Goal: Check status: Check status

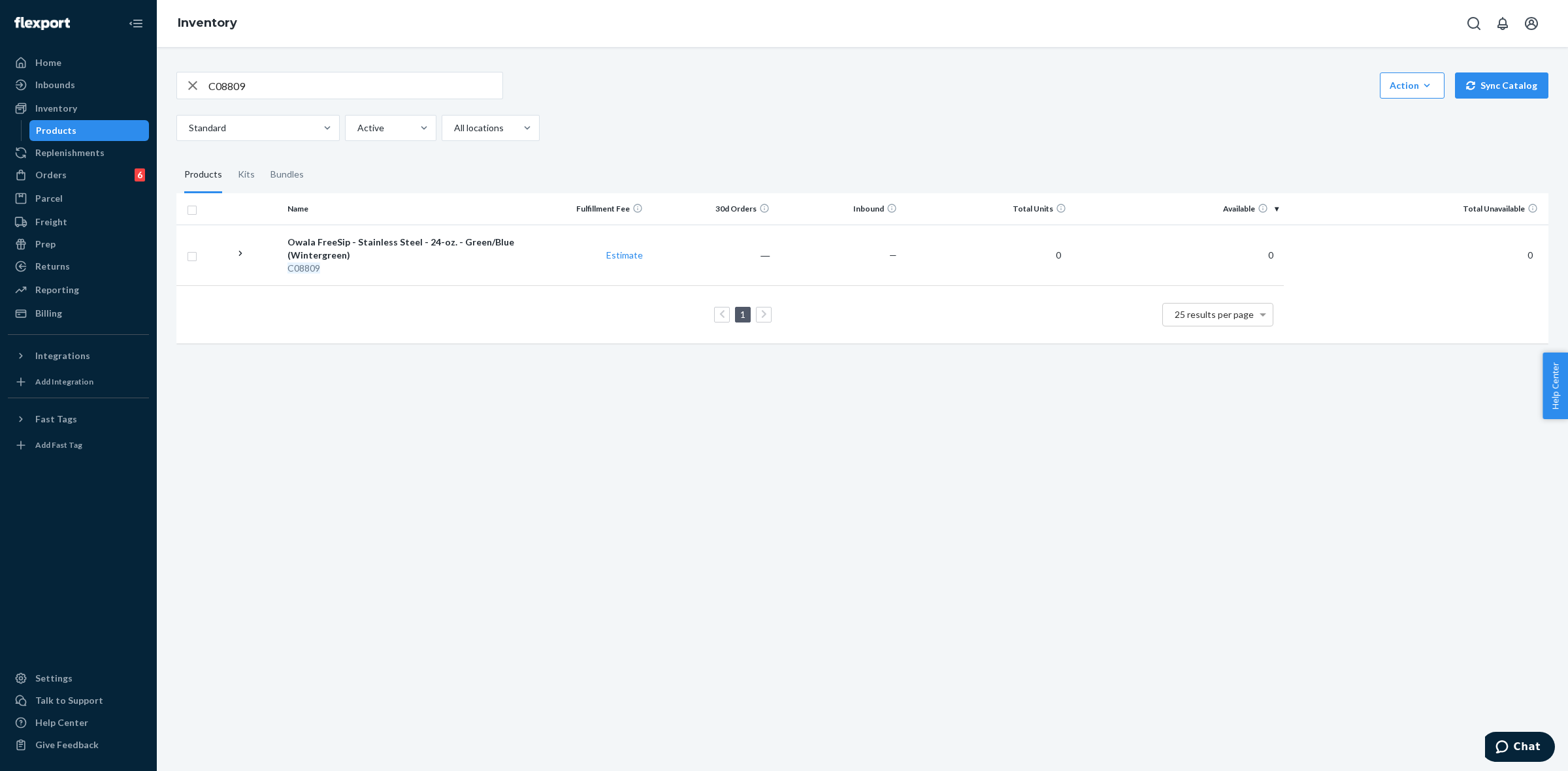
click at [223, 95] on input "C08809" at bounding box center [355, 86] width 294 height 26
paste input "7391"
click at [309, 76] on input "C07391" at bounding box center [355, 86] width 294 height 26
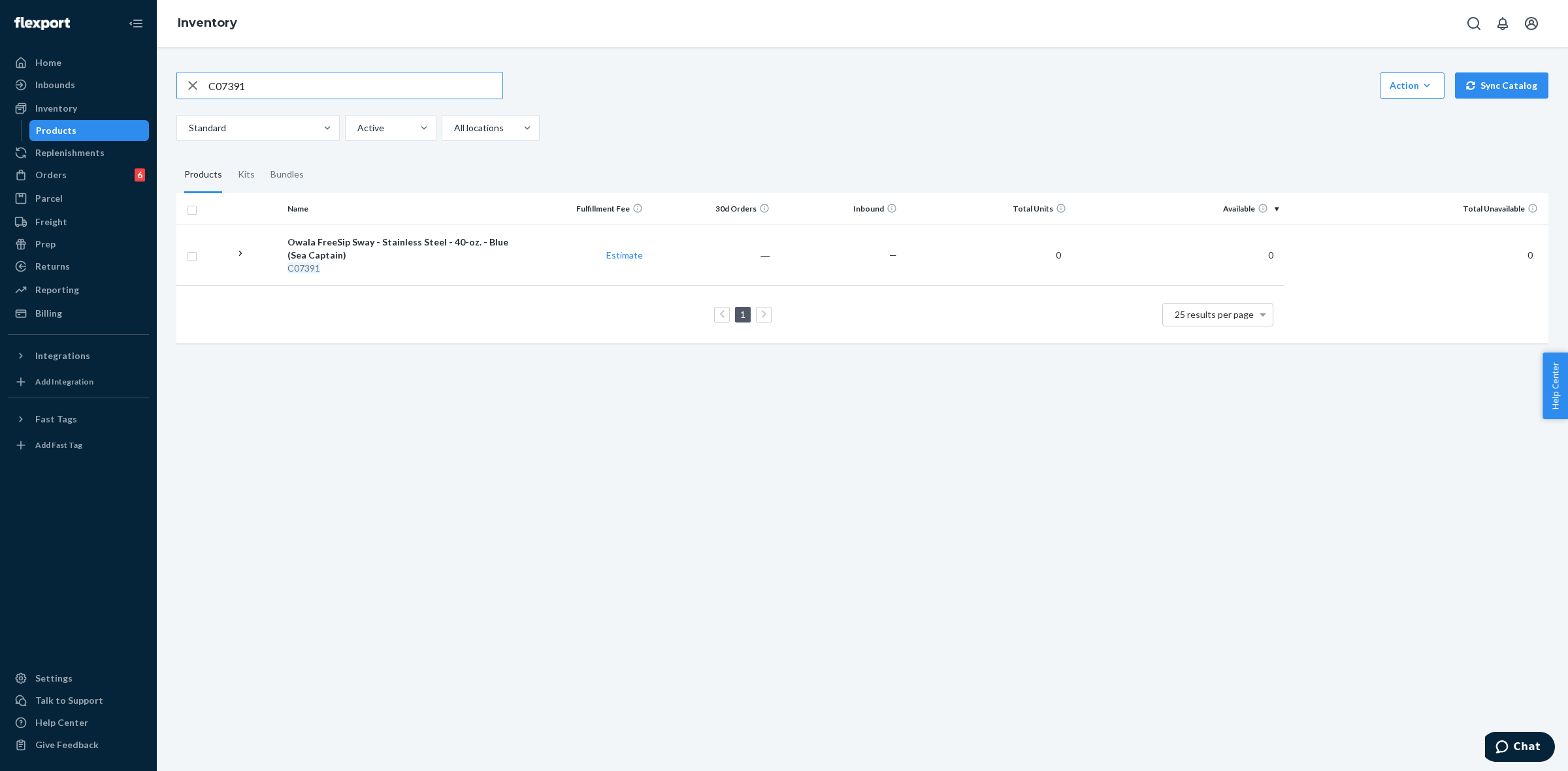
paste input "8334"
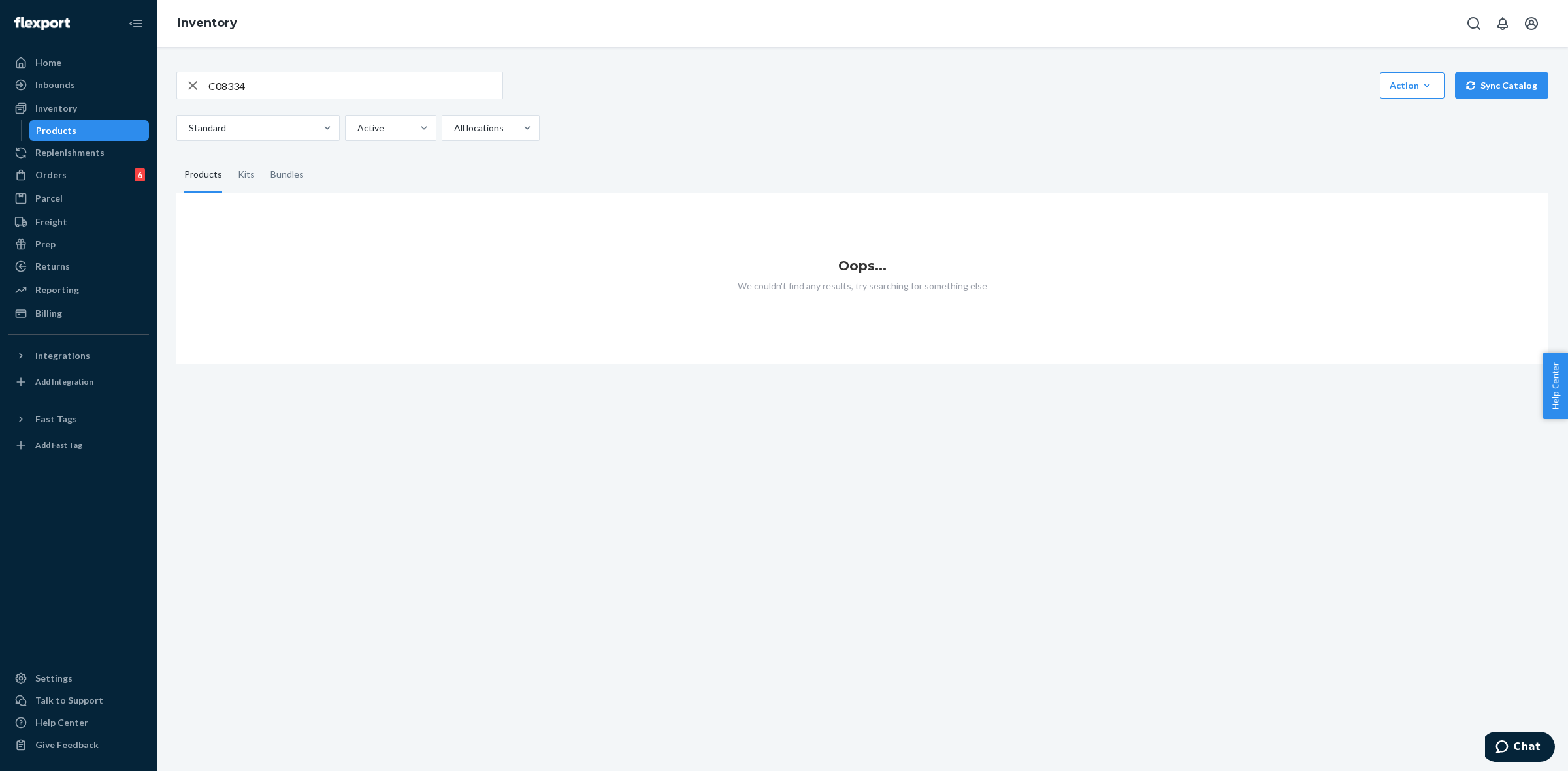
click at [269, 70] on div "C08334 Action Create product Create kit or bundle Bulk create products Bulk upd…" at bounding box center [862, 210] width 1392 height 308
click at [268, 77] on input "C08334" at bounding box center [355, 86] width 294 height 26
paste input "955"
type input "C08955"
